Goal: Information Seeking & Learning: Learn about a topic

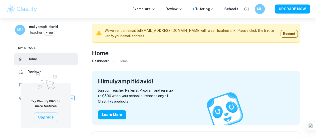
scroll to position [3, 0]
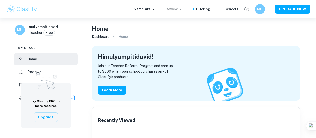
click at [183, 10] on icon at bounding box center [181, 9] width 4 height 4
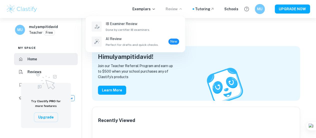
click at [211, 35] on div at bounding box center [158, 69] width 316 height 138
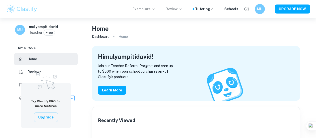
click at [155, 9] on icon at bounding box center [154, 9] width 2 height 1
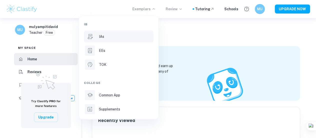
click at [103, 34] on p "IAs" at bounding box center [101, 37] width 5 height 6
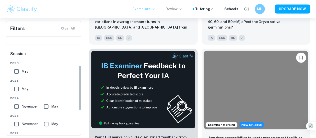
scroll to position [63, 0]
click at [17, 86] on input "May" at bounding box center [17, 89] width 10 height 10
checkbox input "true"
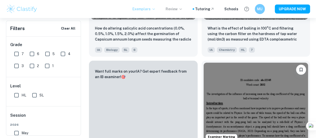
scroll to position [0, 0]
click at [35, 95] on input "SL" at bounding box center [35, 96] width 10 height 10
checkbox input "true"
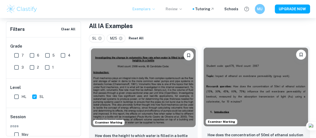
scroll to position [98, 0]
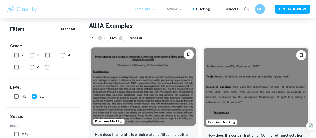
click at [118, 69] on img at bounding box center [143, 86] width 105 height 79
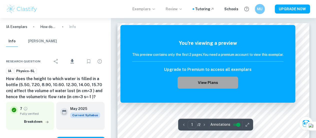
click at [211, 83] on button "View Plans" at bounding box center [208, 83] width 61 height 12
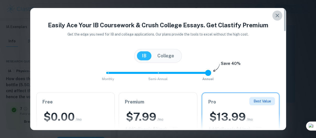
click at [277, 15] on icon "button" at bounding box center [278, 16] width 4 height 4
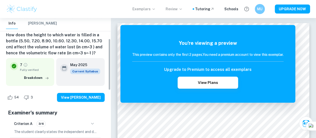
scroll to position [51, 0]
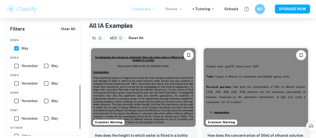
scroll to position [102, 0]
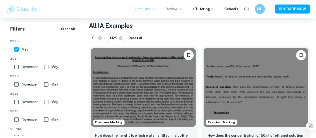
click at [17, 119] on input "November" at bounding box center [17, 119] width 10 height 10
checkbox input "true"
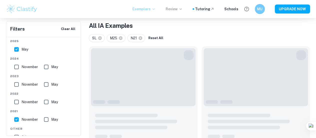
click at [48, 119] on input "May" at bounding box center [46, 119] width 10 height 10
checkbox input "true"
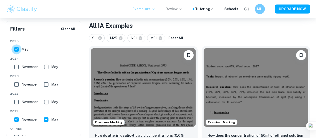
click at [18, 49] on input "May" at bounding box center [17, 49] width 10 height 10
checkbox input "false"
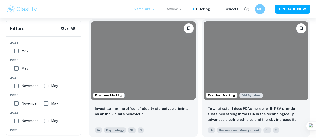
scroll to position [1944, 0]
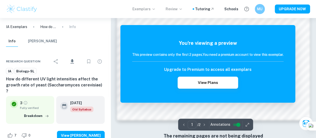
scroll to position [419, 0]
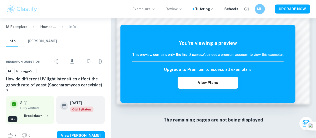
click at [7, 132] on icon "Like" at bounding box center [10, 135] width 6 height 6
click at [10, 132] on icon "Like" at bounding box center [10, 135] width 6 height 6
click at [105, 126] on div "7 0 View [PERSON_NAME]" at bounding box center [55, 135] width 99 height 19
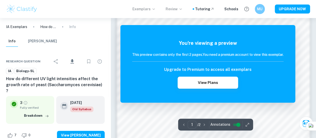
scroll to position [313, 0]
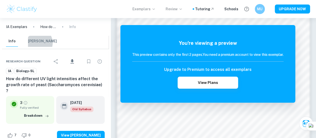
click at [38, 43] on button "[PERSON_NAME]" at bounding box center [42, 41] width 29 height 11
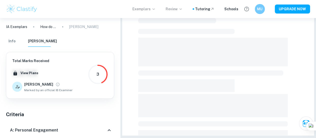
scroll to position [157, 0]
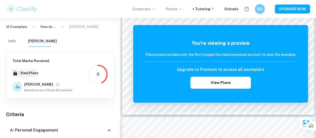
click at [8, 26] on p "IA Exemplars" at bounding box center [16, 27] width 21 height 6
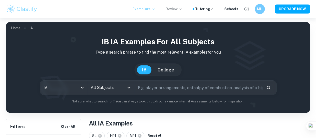
scroll to position [157, 0]
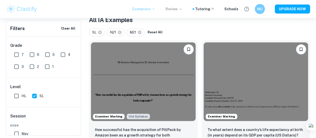
scroll to position [104, 0]
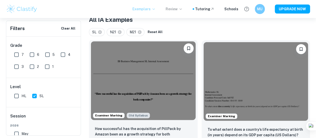
click at [128, 66] on img at bounding box center [143, 80] width 105 height 79
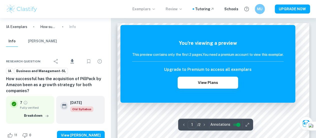
click at [246, 124] on icon "button" at bounding box center [247, 124] width 5 height 5
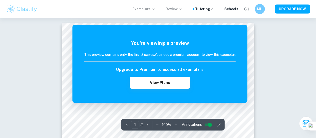
click at [175, 126] on icon "button" at bounding box center [176, 124] width 5 height 5
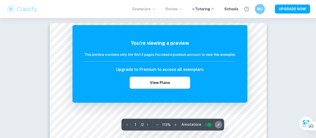
click at [218, 127] on icon "button" at bounding box center [218, 124] width 5 height 5
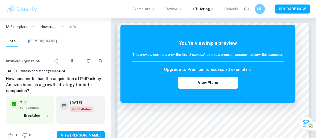
click at [233, 10] on div "Schools" at bounding box center [232, 9] width 14 height 6
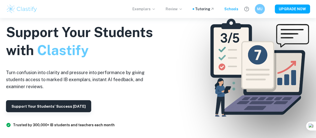
click at [156, 10] on icon at bounding box center [154, 9] width 4 height 4
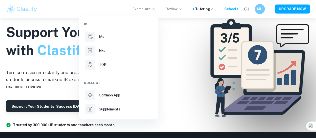
scroll to position [25, 0]
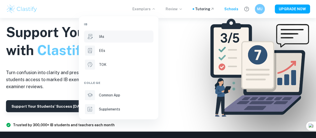
click at [103, 36] on p "IAs" at bounding box center [101, 37] width 5 height 6
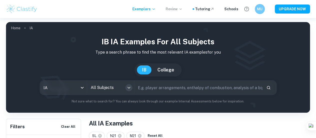
click at [132, 88] on icon "Open" at bounding box center [129, 88] width 6 height 6
click at [288, 44] on h1 "IB IA examples for all subjects" at bounding box center [158, 41] width 296 height 11
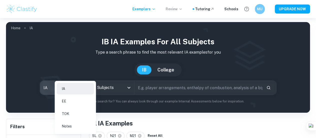
click at [91, 89] on body "We value your privacy We use cookies to enhance your browsing experience, serve…" at bounding box center [158, 87] width 316 height 138
click at [70, 126] on li "Notes" at bounding box center [75, 126] width 37 height 12
checkbox input "false"
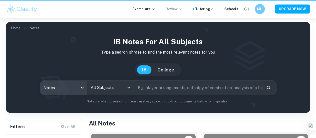
type input "notes"
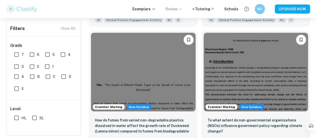
scroll to position [708, 0]
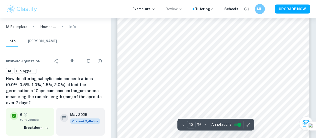
scroll to position [3391, 0]
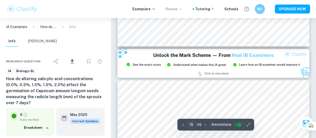
type input "14"
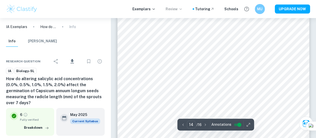
scroll to position [3736, 0]
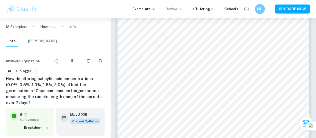
click at [33, 73] on span "Biology-SL" at bounding box center [26, 71] width 22 height 5
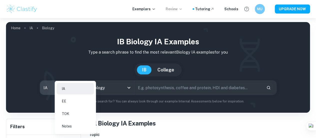
click at [90, 89] on body "We value your privacy We use cookies to enhance your browsing experience, serve…" at bounding box center [158, 87] width 316 height 138
click at [83, 87] on li "IA" at bounding box center [75, 89] width 37 height 12
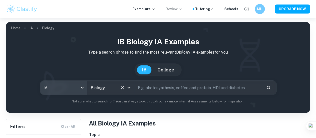
click at [131, 88] on icon "Open" at bounding box center [129, 88] width 3 height 2
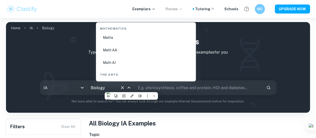
scroll to position [866, 0]
click at [114, 52] on li "Math AA" at bounding box center [146, 51] width 96 height 12
type input "Math AA"
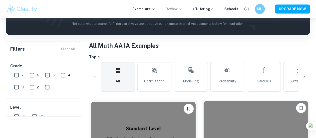
scroll to position [39, 0]
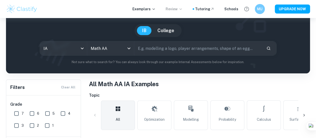
click at [270, 49] on div "IA ia All Subjects Math AA All Subjects ​" at bounding box center [158, 48] width 296 height 15
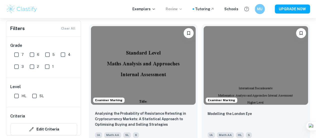
scroll to position [153, 0]
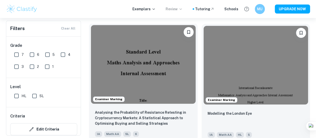
click at [130, 55] on img at bounding box center [143, 64] width 105 height 79
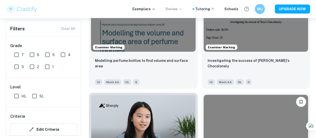
scroll to position [449, 0]
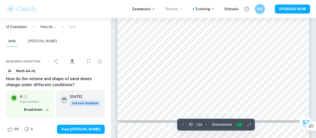
scroll to position [2736, 0]
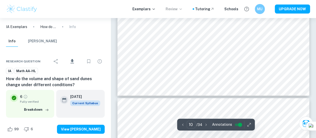
type input "11"
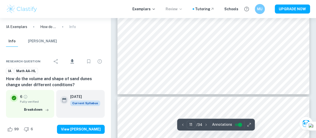
scroll to position [3032, 0]
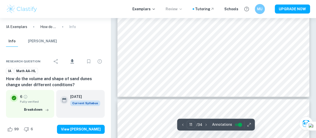
click at [248, 123] on icon "button" at bounding box center [249, 124] width 5 height 5
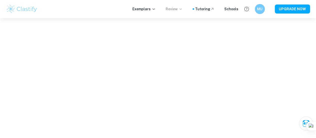
scroll to position [679, 0]
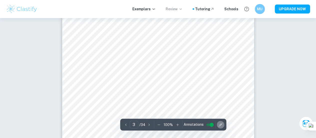
click at [218, 125] on icon "button" at bounding box center [220, 124] width 5 height 5
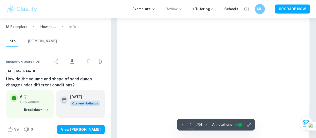
type input "3"
click at [249, 123] on icon "button" at bounding box center [249, 124] width 5 height 5
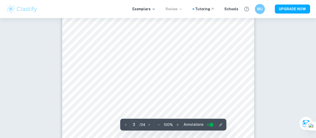
click at [177, 125] on icon "button" at bounding box center [177, 124] width 5 height 5
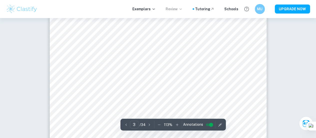
scroll to position [720, 0]
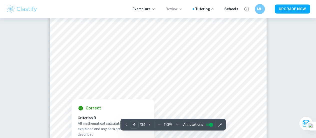
scroll to position [1079, 0]
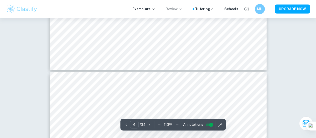
type input "5"
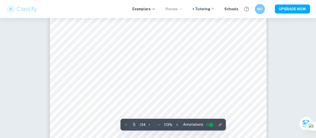
scroll to position [1414, 0]
click at [219, 124] on icon "button" at bounding box center [220, 125] width 4 height 4
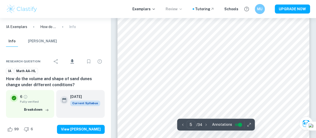
scroll to position [0, 0]
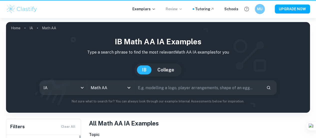
scroll to position [449, 0]
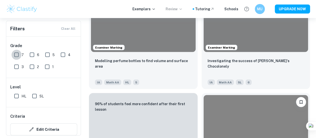
click at [16, 54] on input "7" at bounding box center [17, 55] width 10 height 10
checkbox input "true"
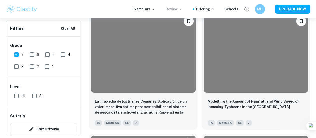
scroll to position [1751, 0]
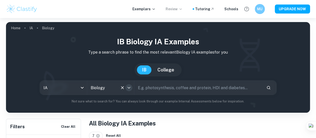
click at [132, 88] on icon "Open" at bounding box center [129, 88] width 6 height 6
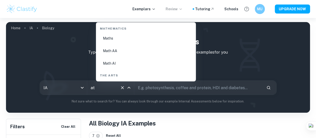
scroll to position [47, 0]
click at [111, 62] on li "Math AI" at bounding box center [146, 63] width 96 height 12
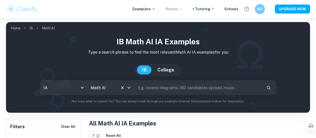
type input "Math AI"
click at [276, 84] on div "IA ia All Subjects Math AI All Subjects ​" at bounding box center [158, 87] width 296 height 15
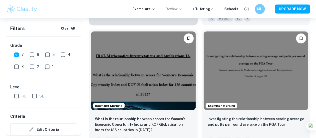
scroll to position [421, 0]
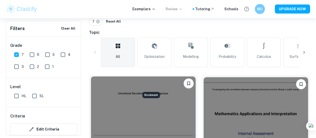
scroll to position [114, 0]
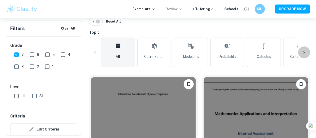
click at [304, 54] on icon at bounding box center [304, 52] width 5 height 5
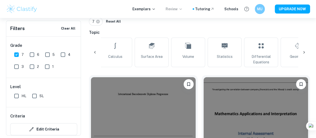
scroll to position [0, 169]
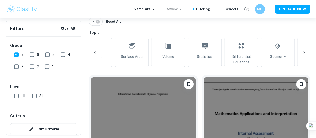
click at [304, 53] on icon at bounding box center [304, 52] width 5 height 5
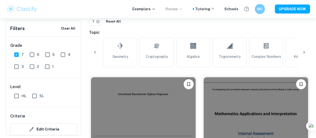
scroll to position [0, 338]
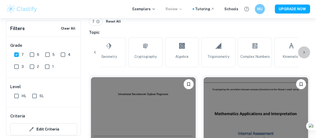
click at [304, 53] on icon at bounding box center [304, 52] width 5 height 5
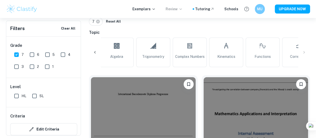
scroll to position [0, 421]
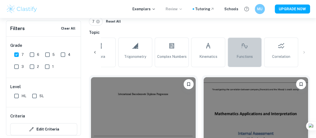
click at [255, 54] on link "Functions" at bounding box center [245, 53] width 34 height 30
type input "Functions"
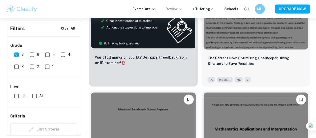
scroll to position [340, 0]
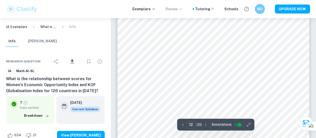
scroll to position [3156, 0]
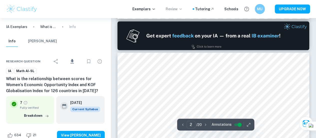
type input "1"
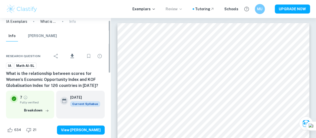
scroll to position [6, 0]
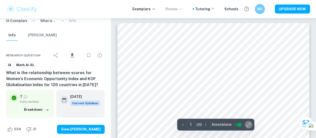
click at [249, 123] on icon "button" at bounding box center [248, 124] width 3 height 3
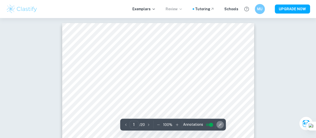
click at [219, 124] on icon "button" at bounding box center [220, 125] width 4 height 4
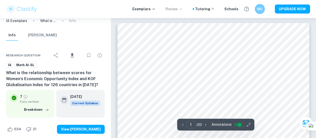
click at [249, 124] on icon "button" at bounding box center [248, 124] width 5 height 5
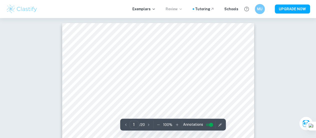
click at [177, 125] on icon "button" at bounding box center [177, 124] width 5 height 5
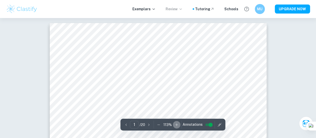
click at [177, 125] on icon "button" at bounding box center [176, 124] width 5 height 5
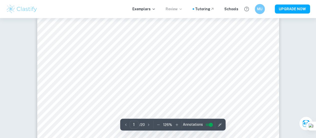
scroll to position [7, 0]
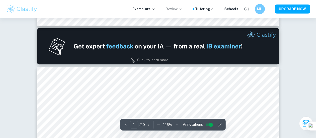
type input "2"
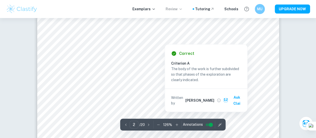
scroll to position [549, 0]
